Goal: Navigation & Orientation: Find specific page/section

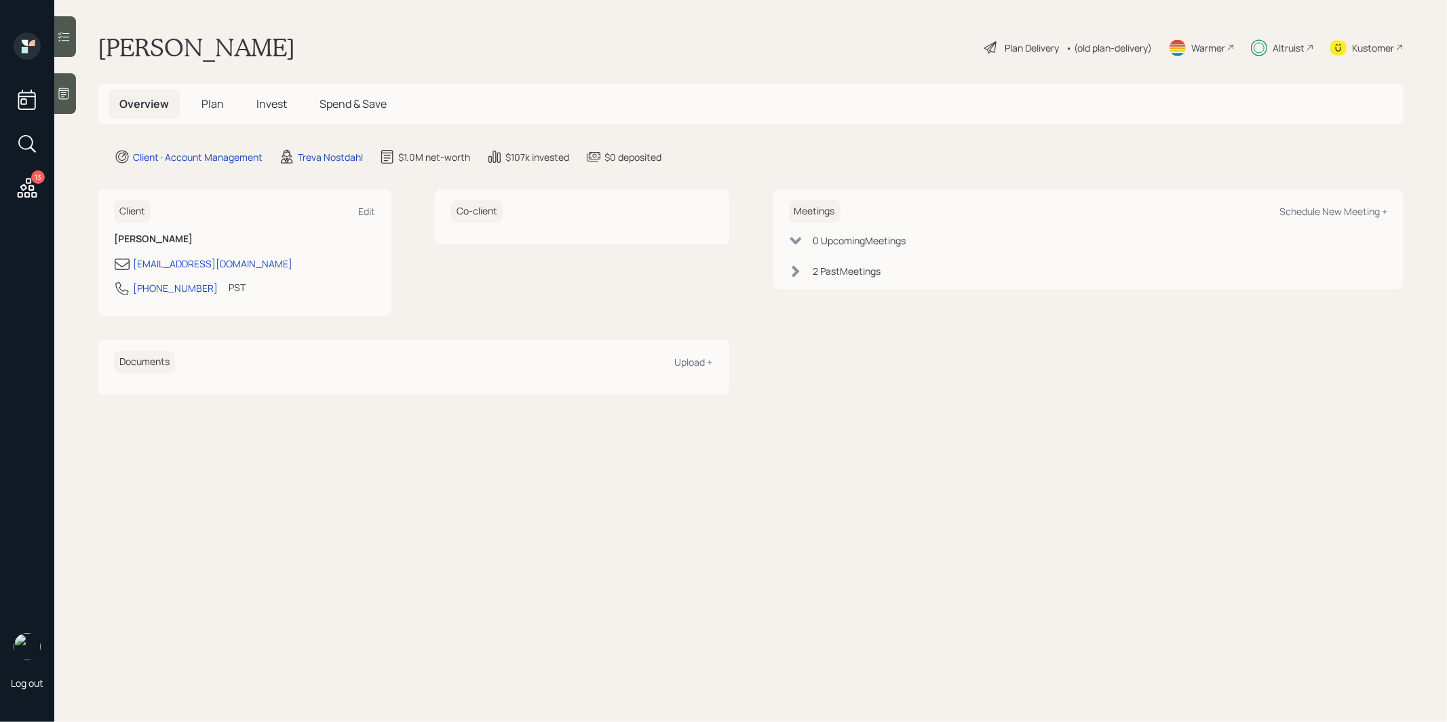
click at [211, 109] on span "Plan" at bounding box center [212, 103] width 22 height 15
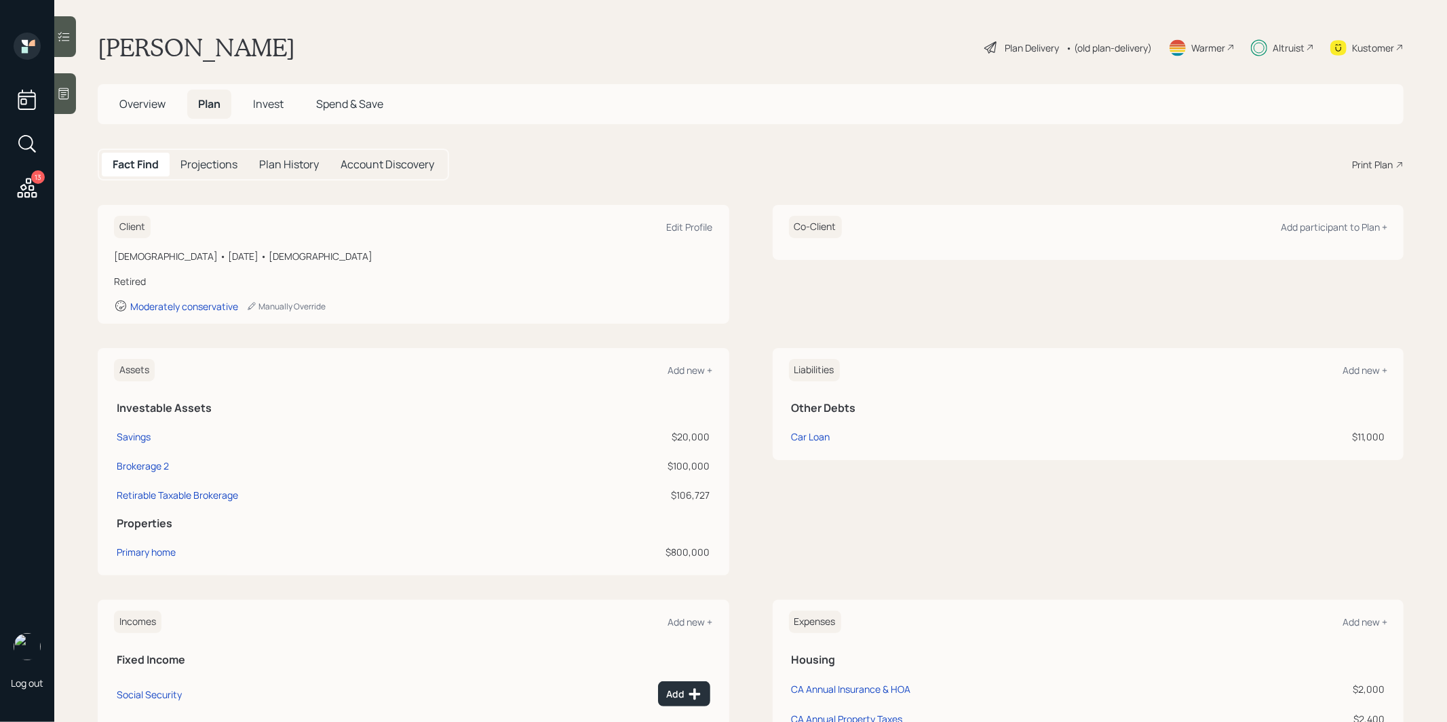
click at [271, 101] on span "Invest" at bounding box center [268, 103] width 31 height 15
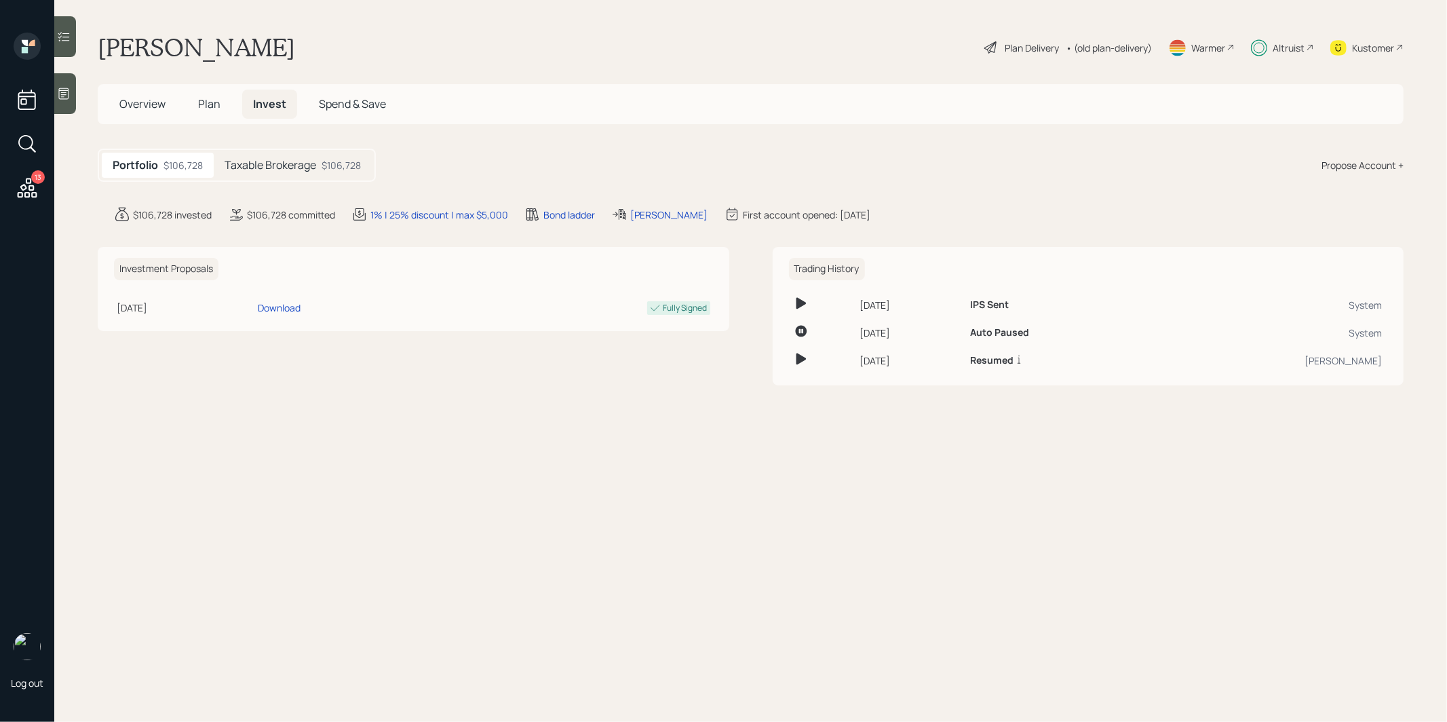
click at [283, 153] on div "Taxable Brokerage $106,728" at bounding box center [293, 165] width 158 height 25
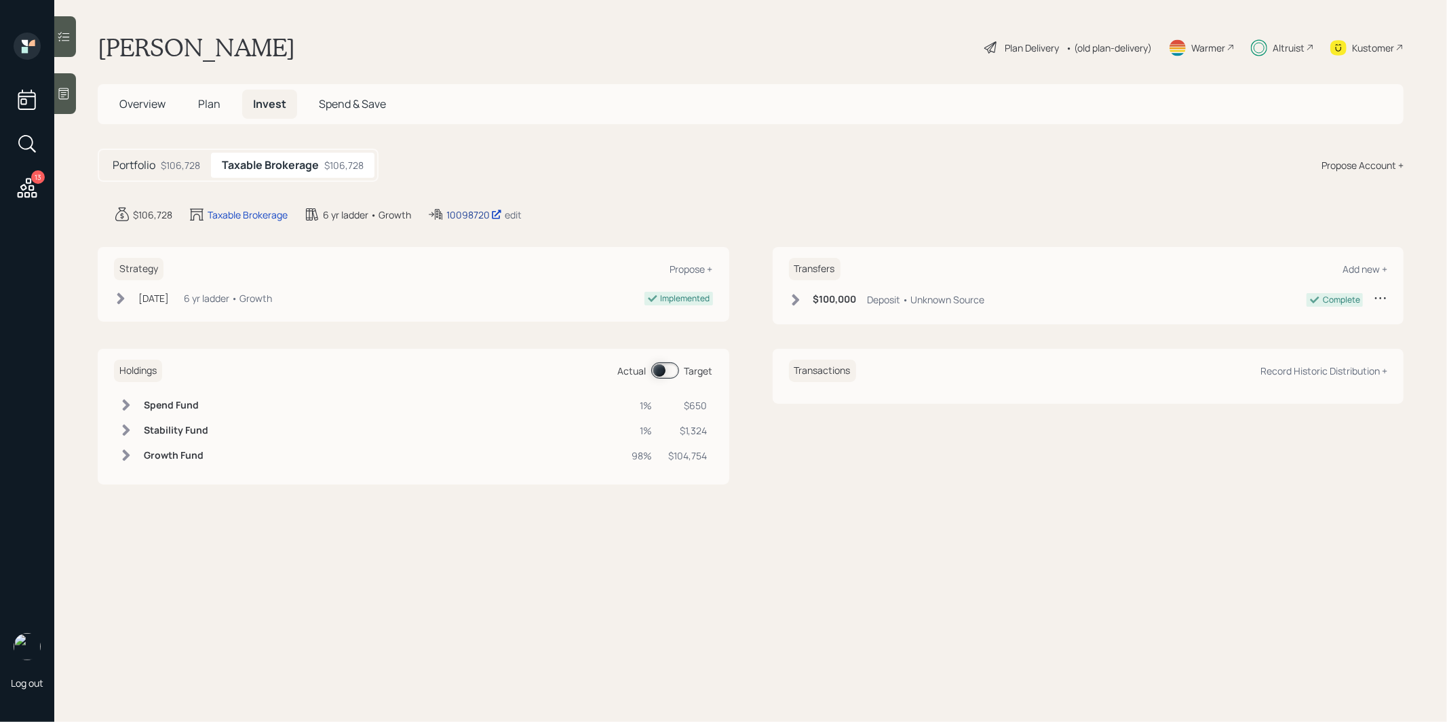
click at [470, 208] on div "10098720" at bounding box center [474, 215] width 56 height 14
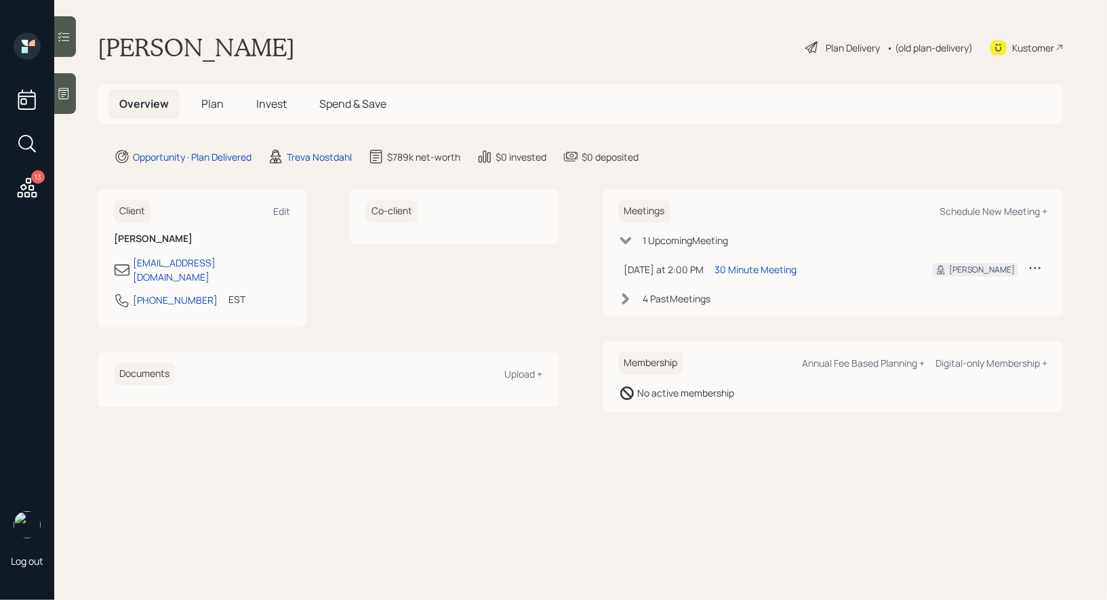
click at [210, 101] on span "Plan" at bounding box center [212, 103] width 22 height 15
